Goal: Task Accomplishment & Management: Manage account settings

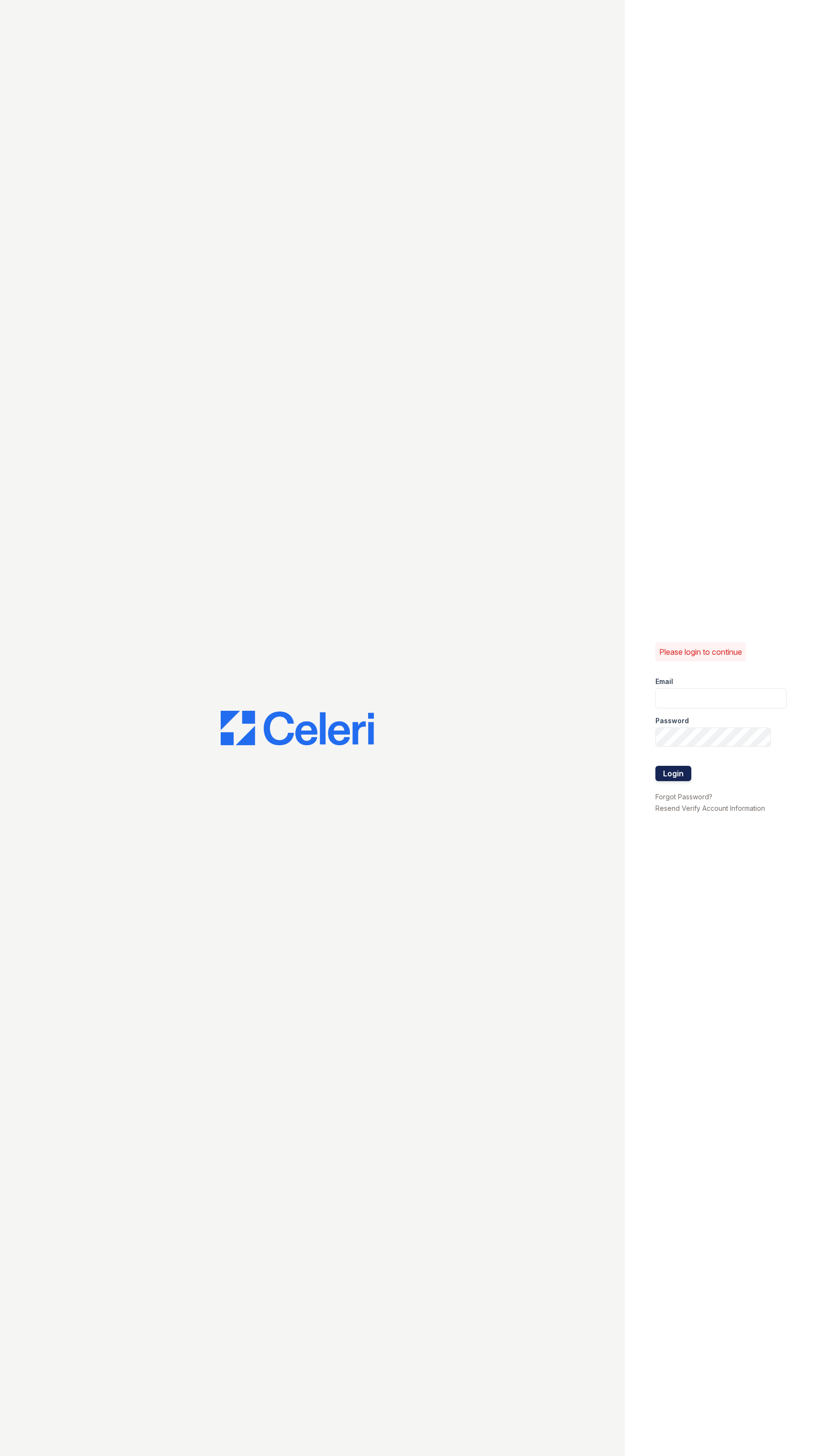
type input "ellipseamgr@greystar.com"
click at [671, 771] on button "Login" at bounding box center [673, 774] width 36 height 16
click at [678, 801] on button "Login" at bounding box center [673, 807] width 36 height 16
click at [783, 682] on form "You can request a password reset here: Request Password Reset" at bounding box center [723, 669] width 137 height 46
click at [716, 692] on button "Request Password Reset" at bounding box center [705, 685] width 100 height 16
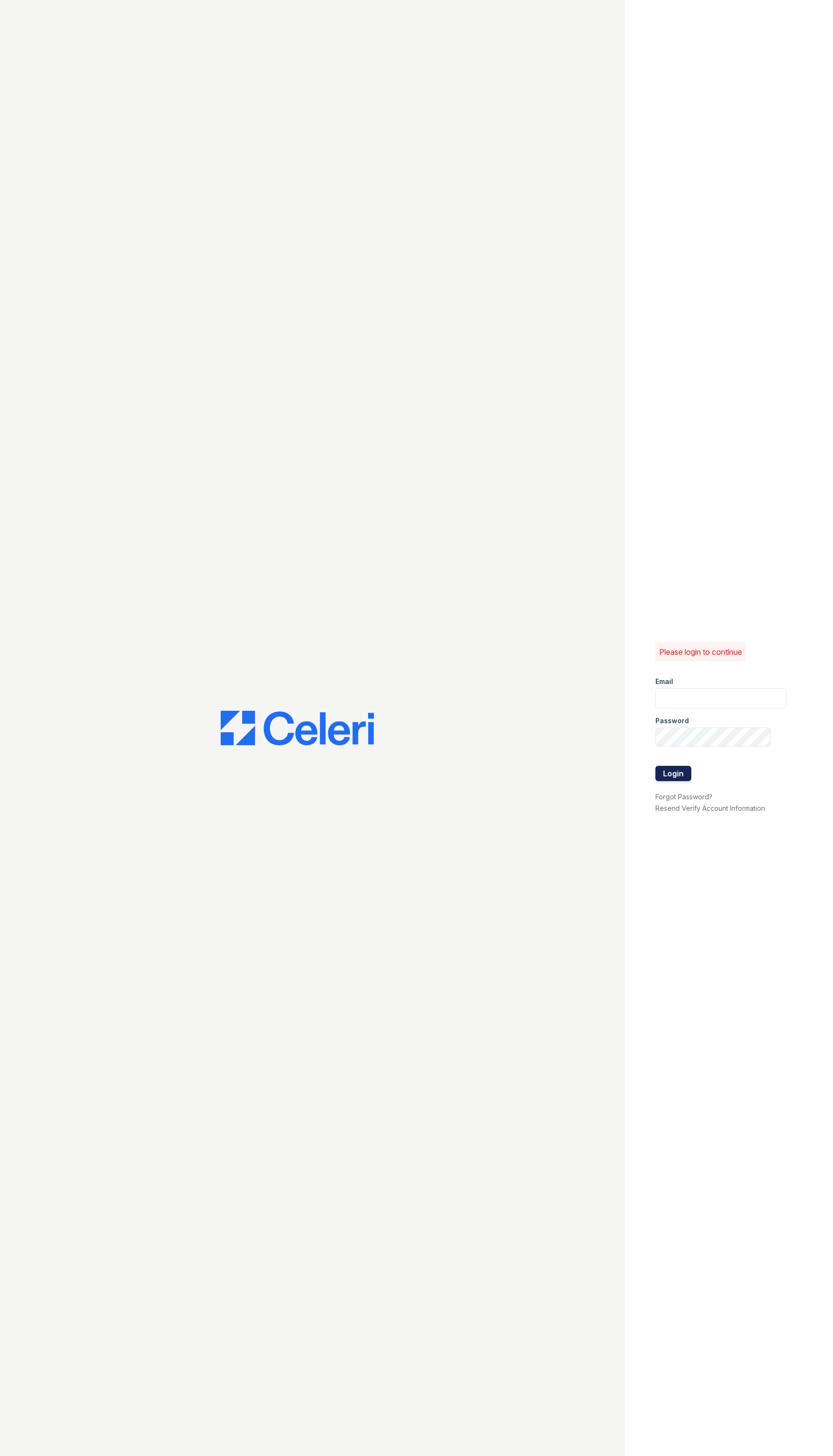
type input "[EMAIL_ADDRESS][DOMAIN_NAME]"
click at [679, 768] on button "Login" at bounding box center [673, 774] width 36 height 16
click at [662, 447] on div "There was an error logging in You can request a password reset here: Request Pa…" at bounding box center [728, 728] width 208 height 1456
click at [723, 688] on button "Request Password Reset" at bounding box center [705, 685] width 100 height 16
drag, startPoint x: 748, startPoint y: 701, endPoint x: 581, endPoint y: 711, distance: 167.3
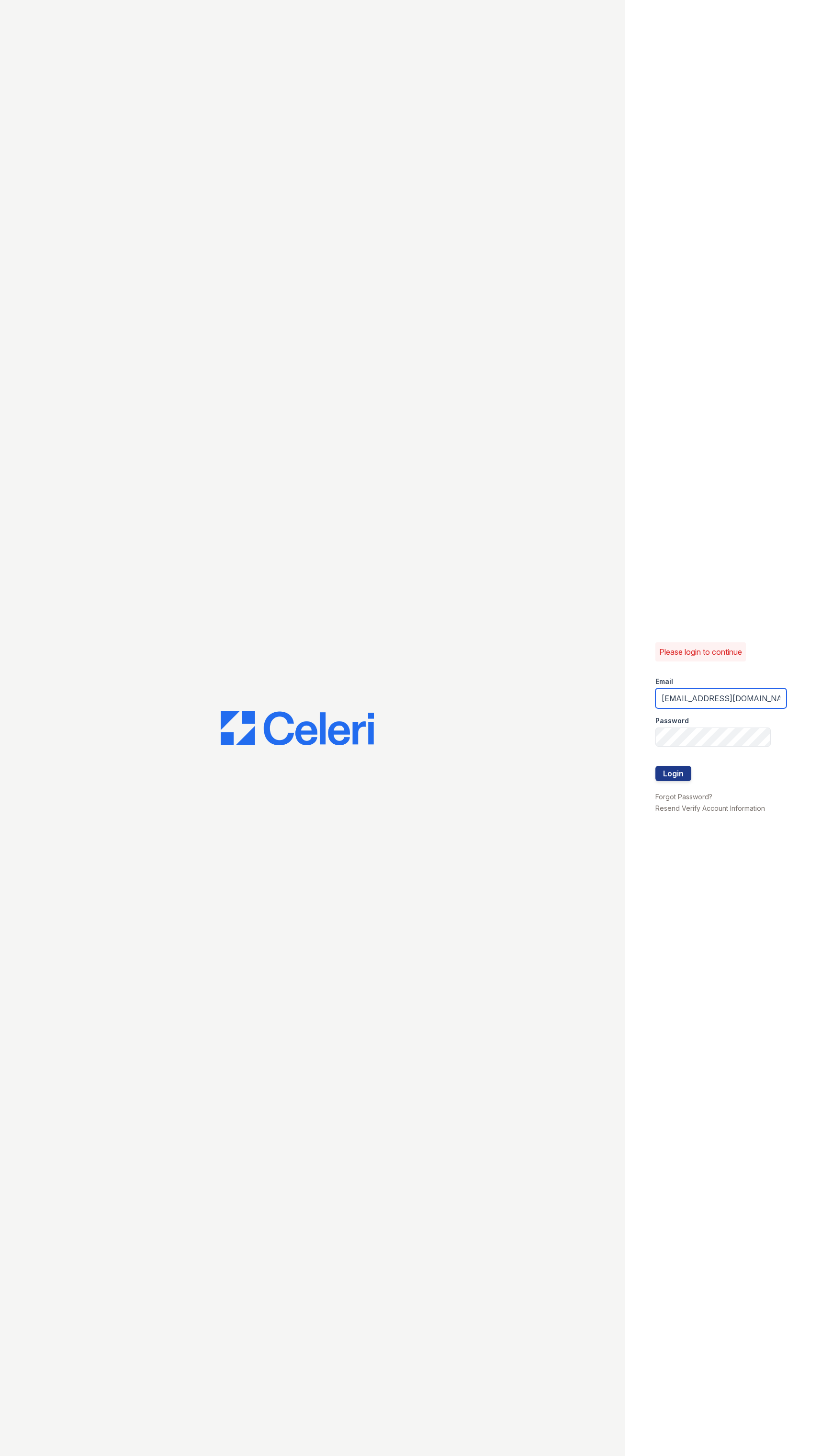
click at [581, 711] on div "Please login to continue Email ellipseamgr@greystar.com Password Login Forgot P…" at bounding box center [416, 728] width 833 height 1456
type input "Ellipsemgr@greystar.com"
click at [680, 768] on button "Login" at bounding box center [673, 774] width 36 height 16
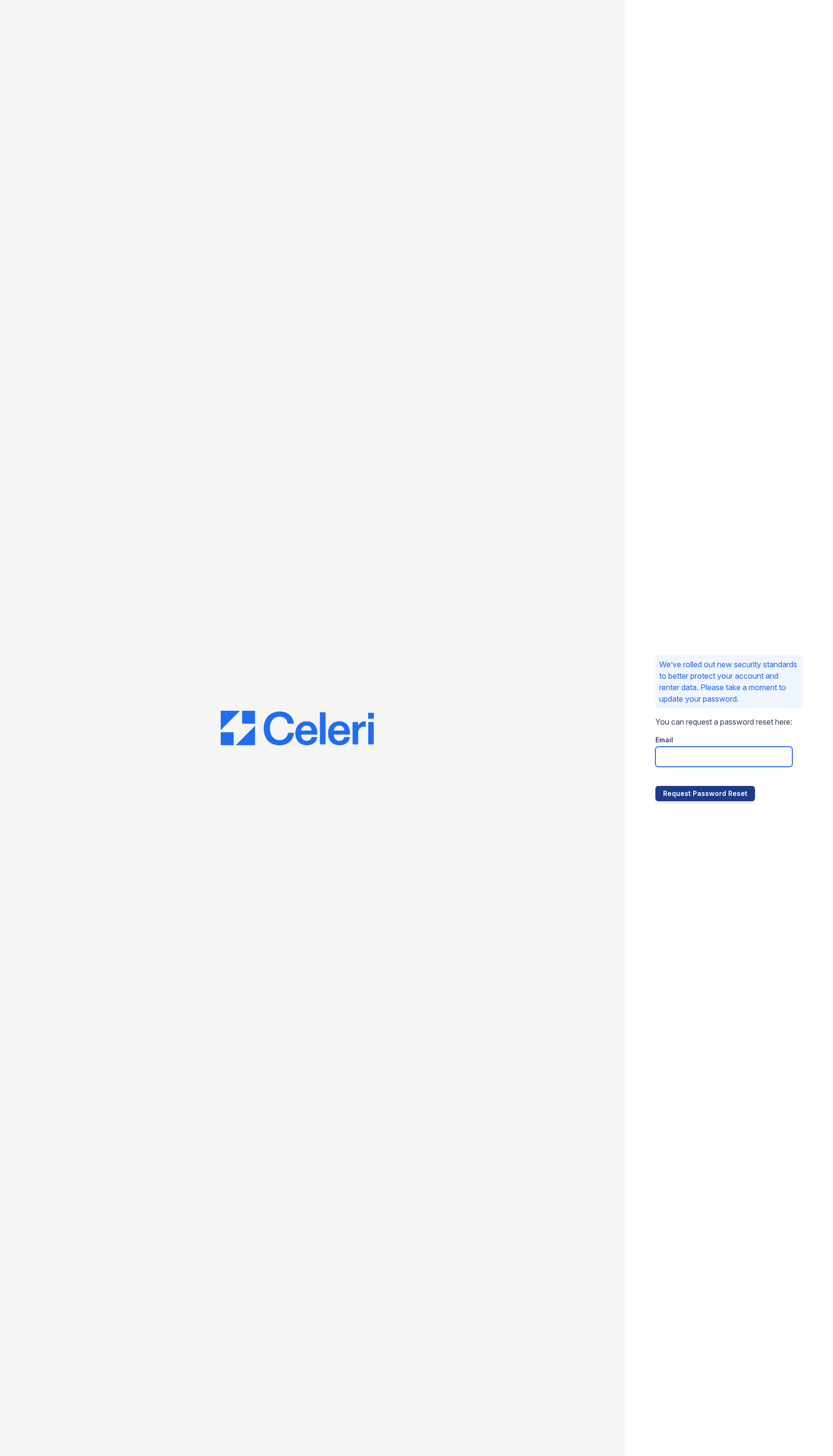
click at [720, 756] on input "email" at bounding box center [723, 756] width 137 height 20
type input "[EMAIL_ADDRESS][DOMAIN_NAME]"
click at [655, 785] on button "Request Password Reset" at bounding box center [705, 793] width 100 height 16
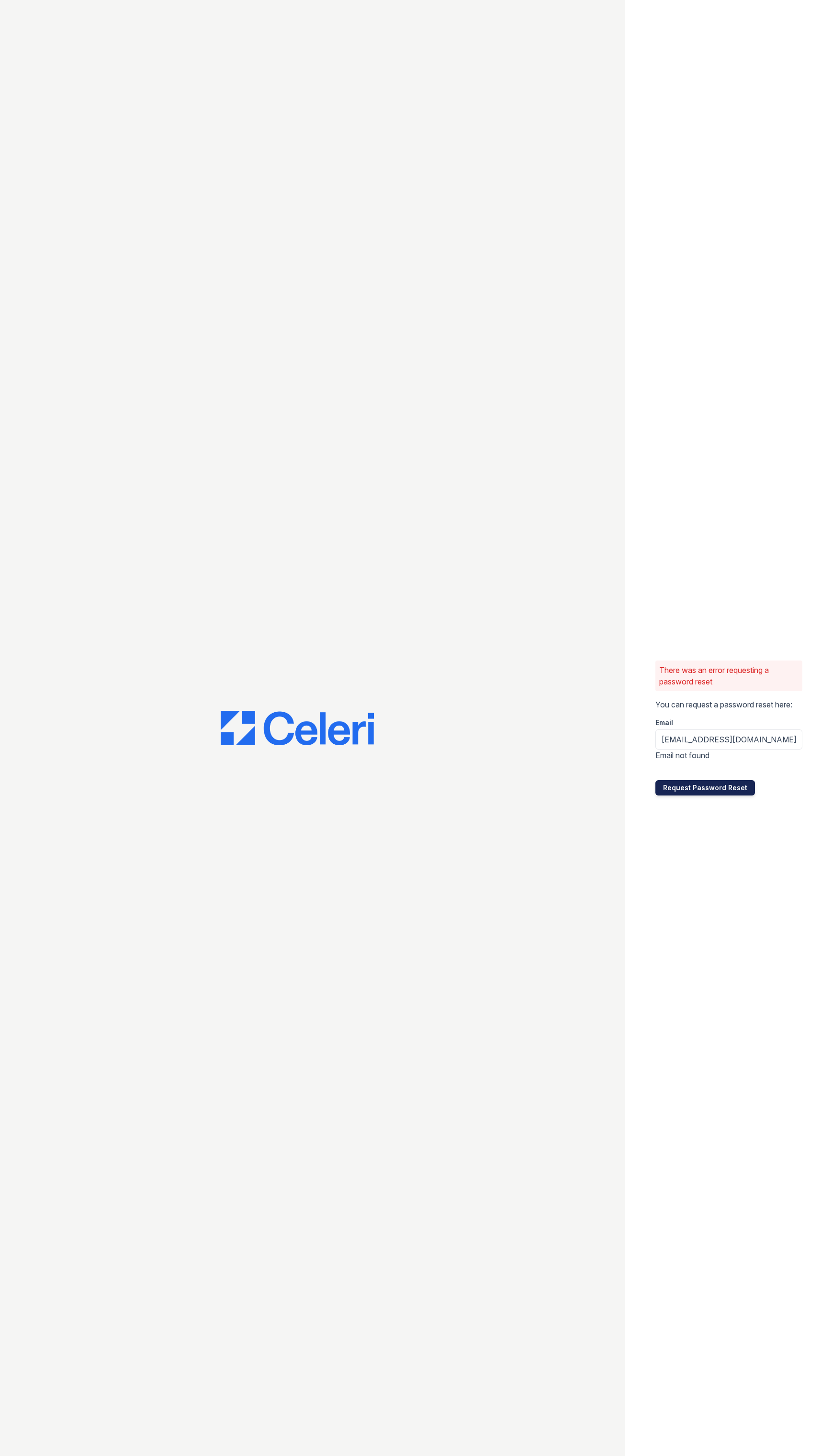
click at [716, 782] on button "Request Password Reset" at bounding box center [705, 788] width 100 height 16
click at [698, 785] on button "Request Password Reset" at bounding box center [705, 788] width 100 height 16
click at [750, 735] on input "[EMAIL_ADDRESS][DOMAIN_NAME]" at bounding box center [728, 739] width 147 height 20
click at [716, 783] on button "Request Password Reset" at bounding box center [705, 788] width 100 height 16
